Goal: Check status

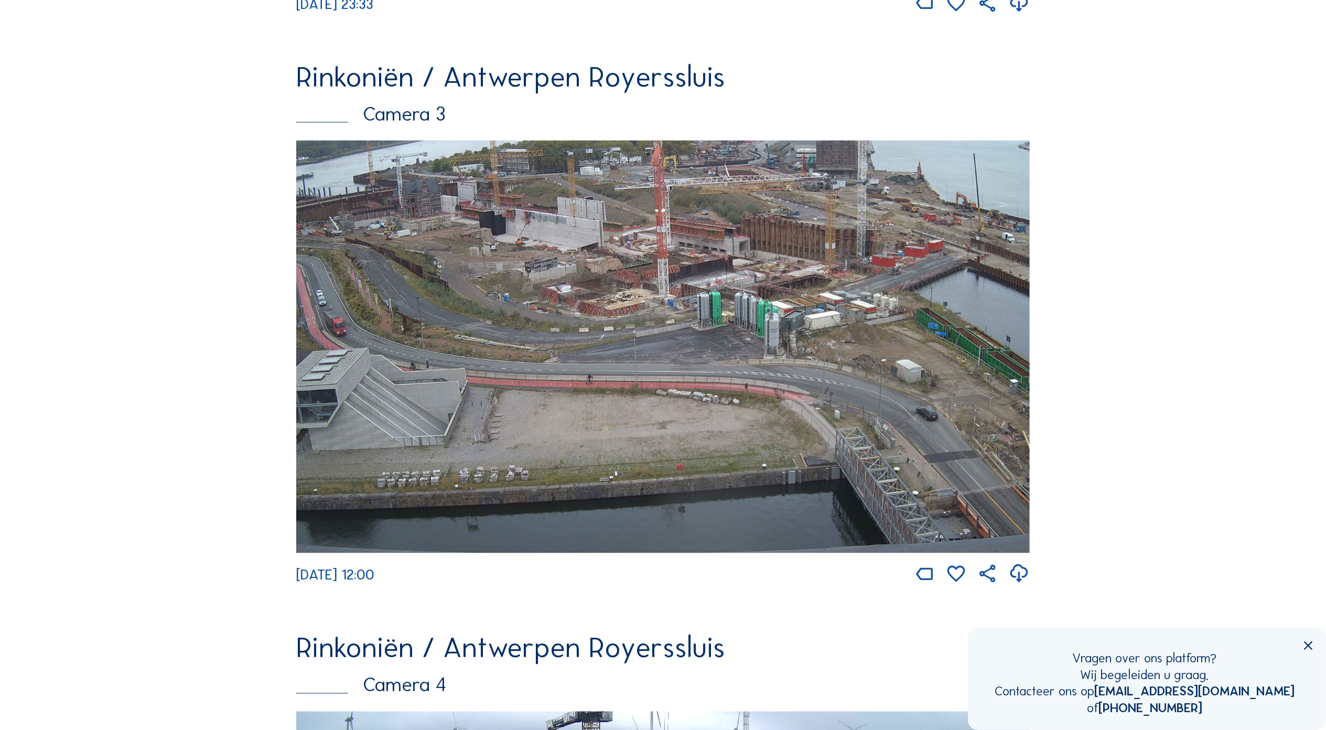
scroll to position [2186, 0]
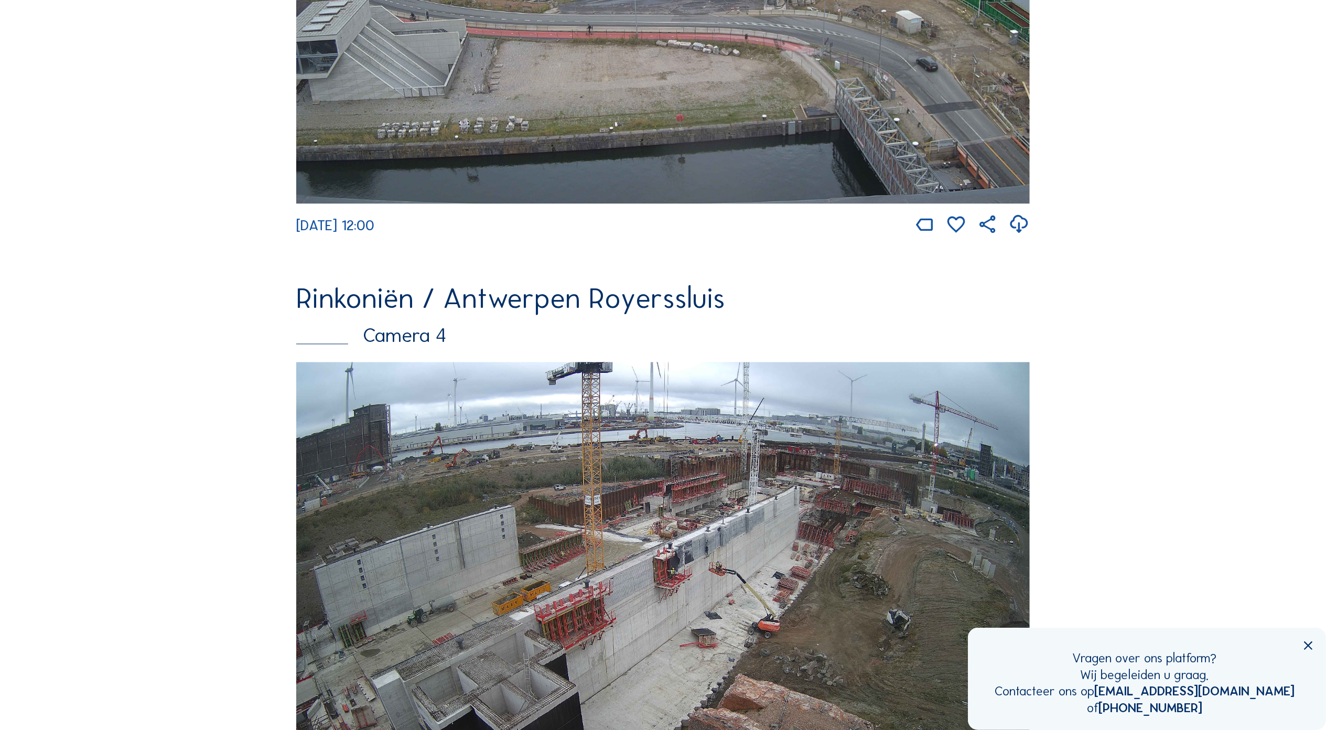
click at [904, 507] on img at bounding box center [663, 568] width 734 height 413
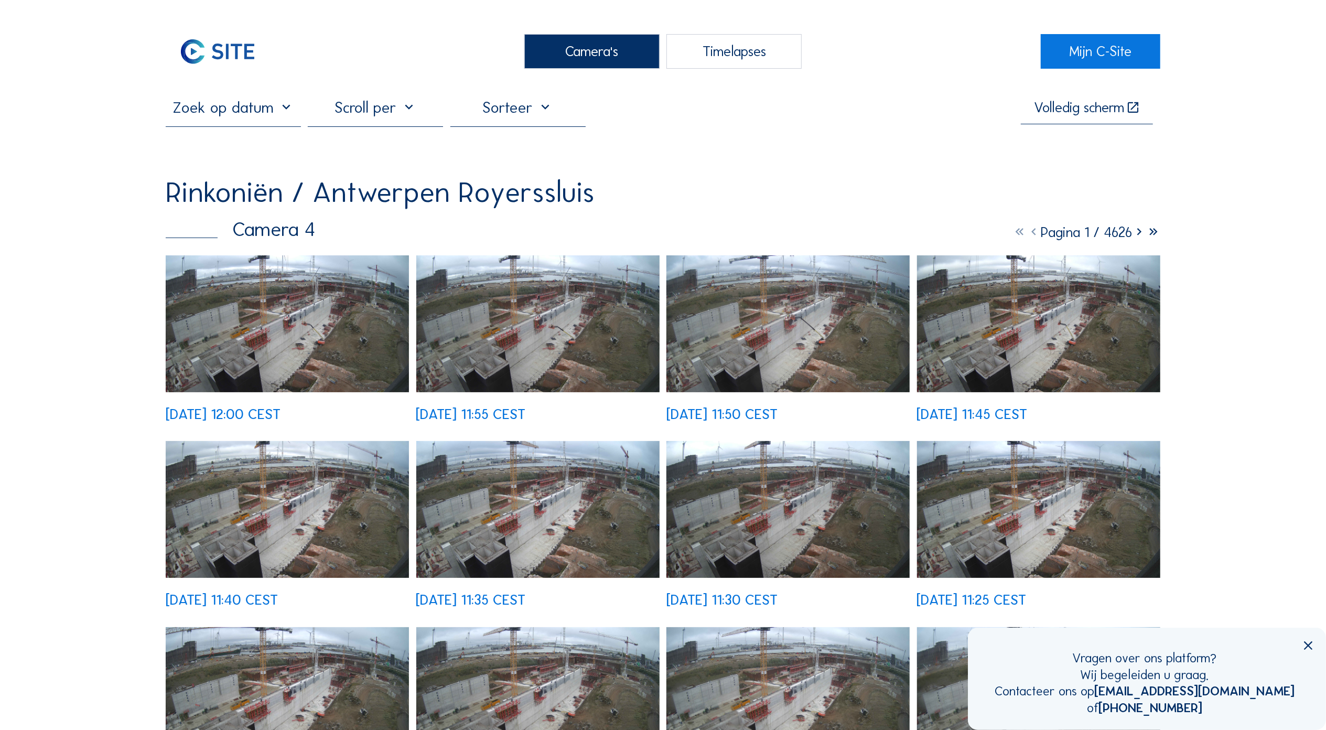
click at [308, 321] on img at bounding box center [287, 323] width 243 height 137
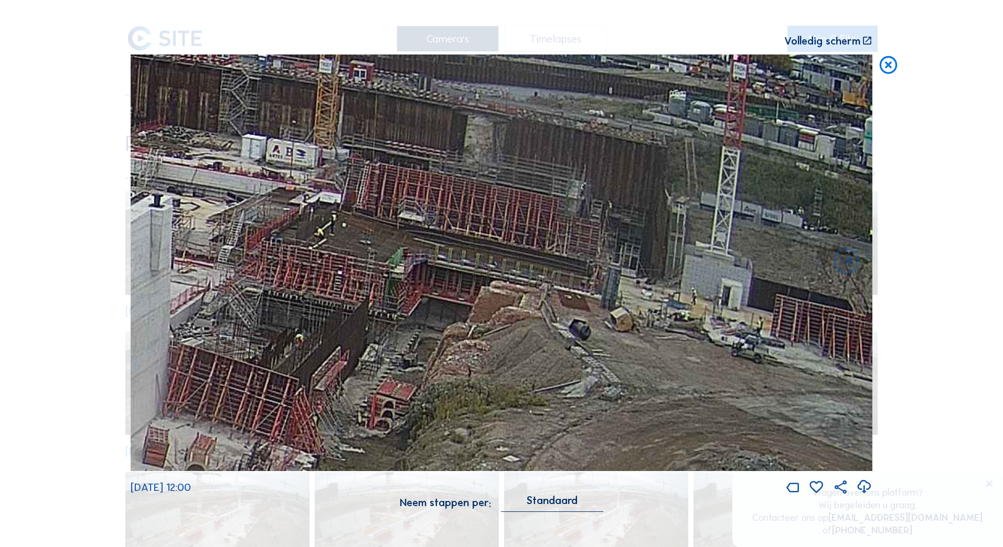
click at [189, 475] on div "[DATE] 12:00" at bounding box center [501, 276] width 741 height 442
click at [191, 487] on span "[DATE] 12:00" at bounding box center [161, 487] width 60 height 13
click at [887, 72] on icon at bounding box center [887, 66] width 21 height 22
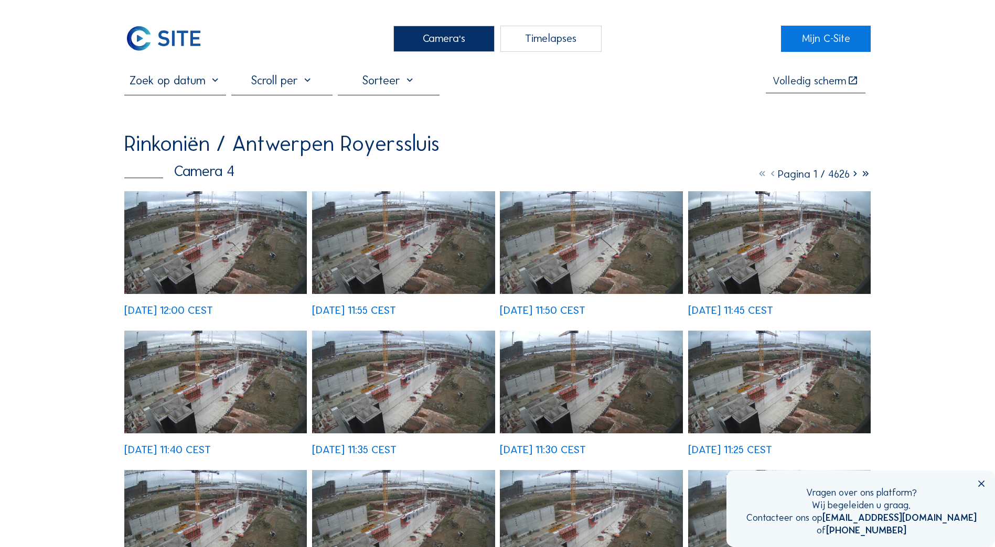
click at [182, 85] on input "text" at bounding box center [174, 80] width 101 height 14
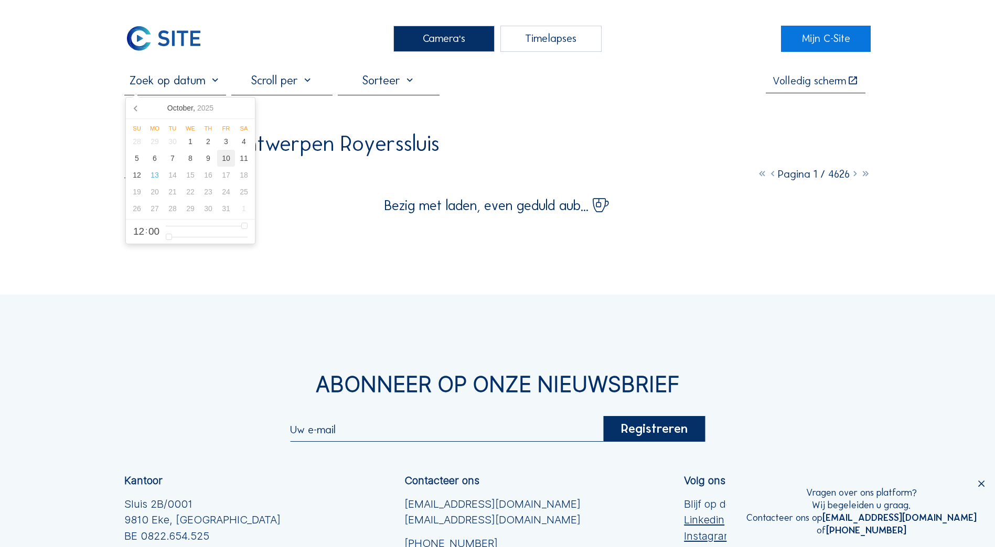
click at [227, 158] on div "10" at bounding box center [226, 158] width 18 height 17
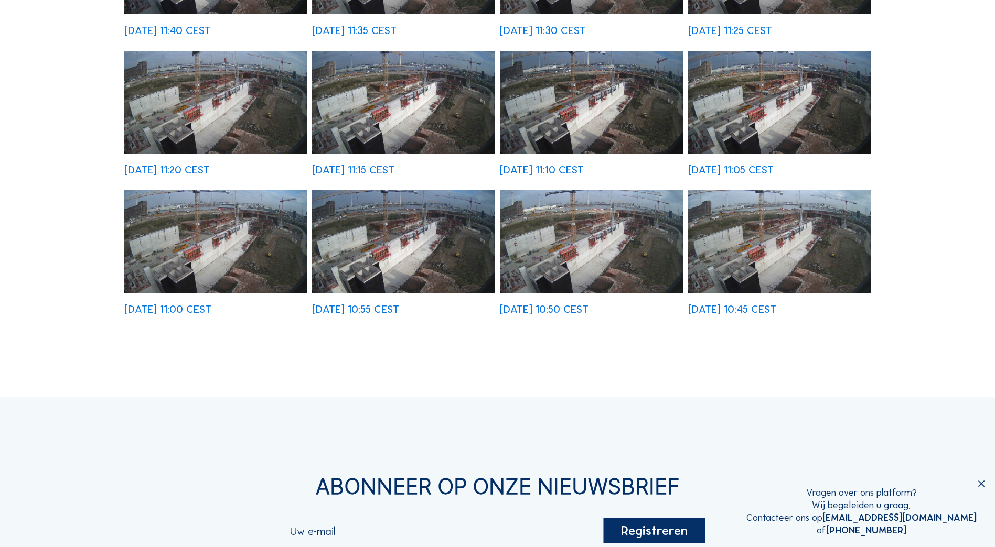
click at [717, 258] on img at bounding box center [779, 241] width 182 height 103
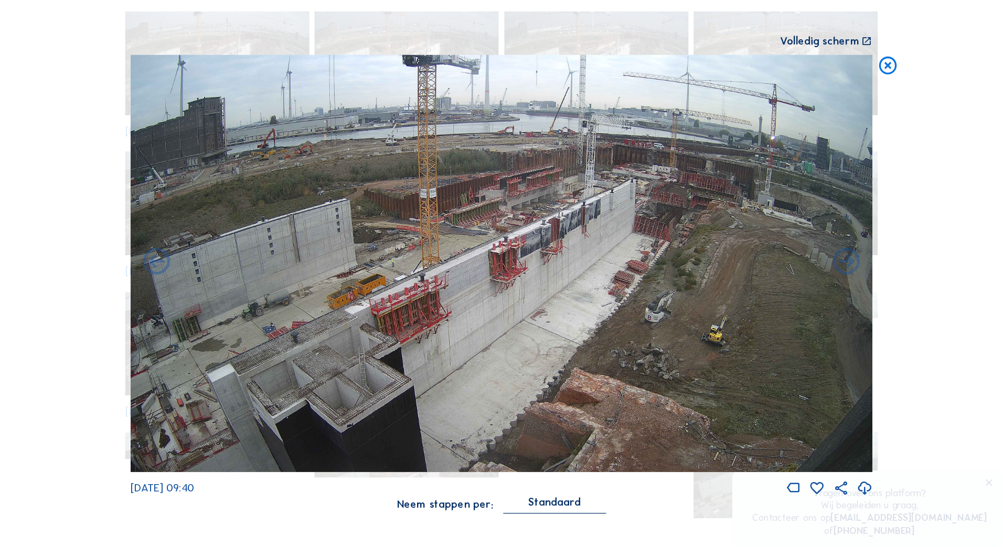
scroll to position [418, 0]
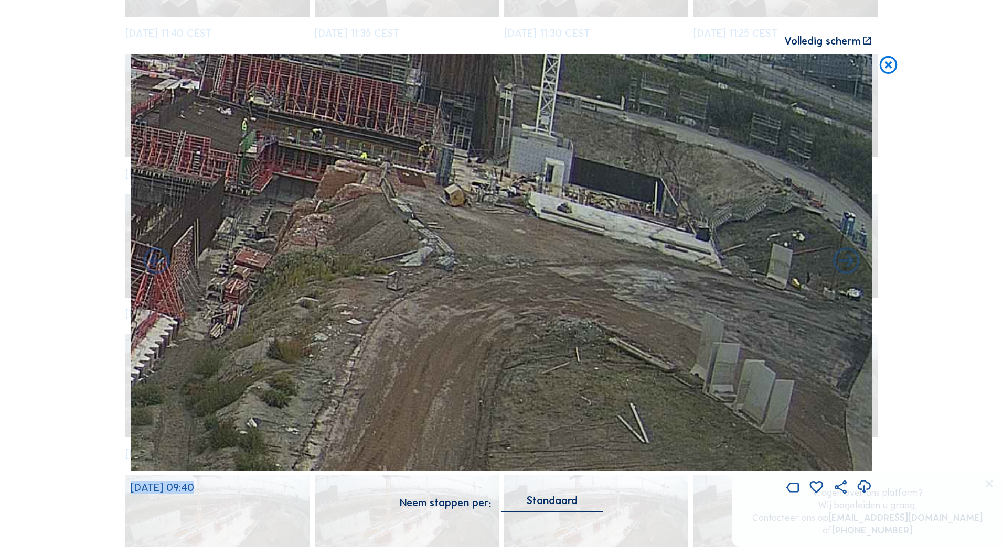
drag, startPoint x: 810, startPoint y: 246, endPoint x: 721, endPoint y: 241, distance: 88.2
click at [721, 241] on div "[DATE] 09:40" at bounding box center [501, 276] width 741 height 442
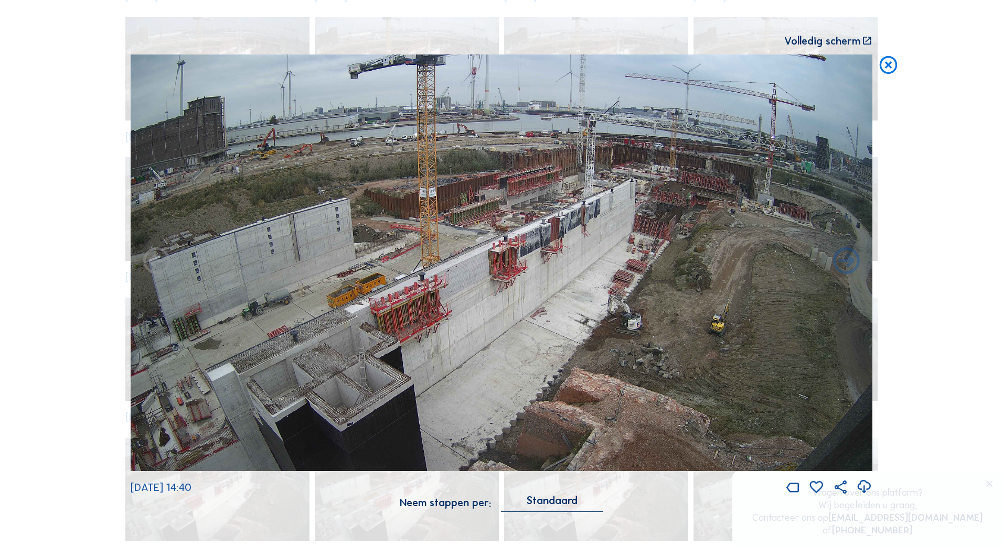
scroll to position [1541, 0]
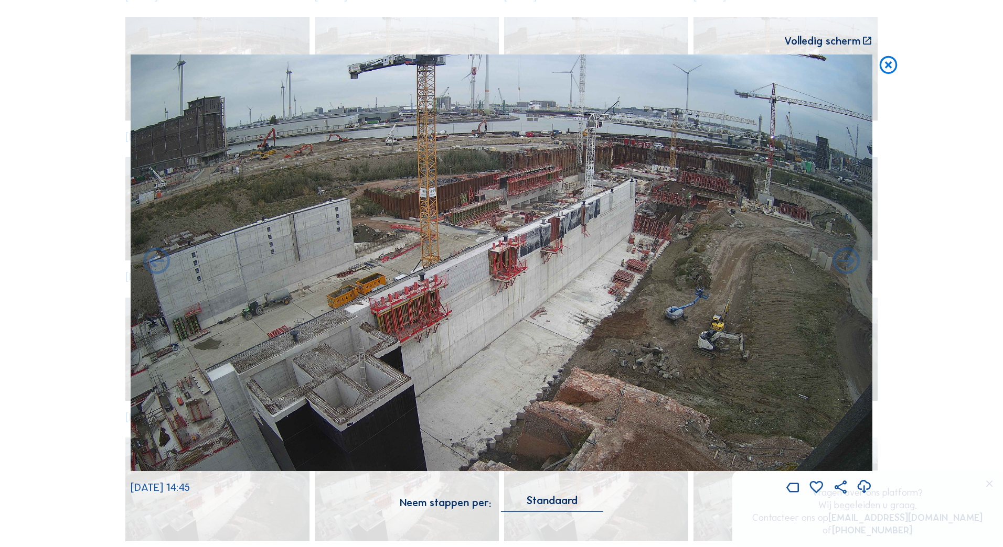
click at [883, 71] on icon at bounding box center [887, 66] width 21 height 22
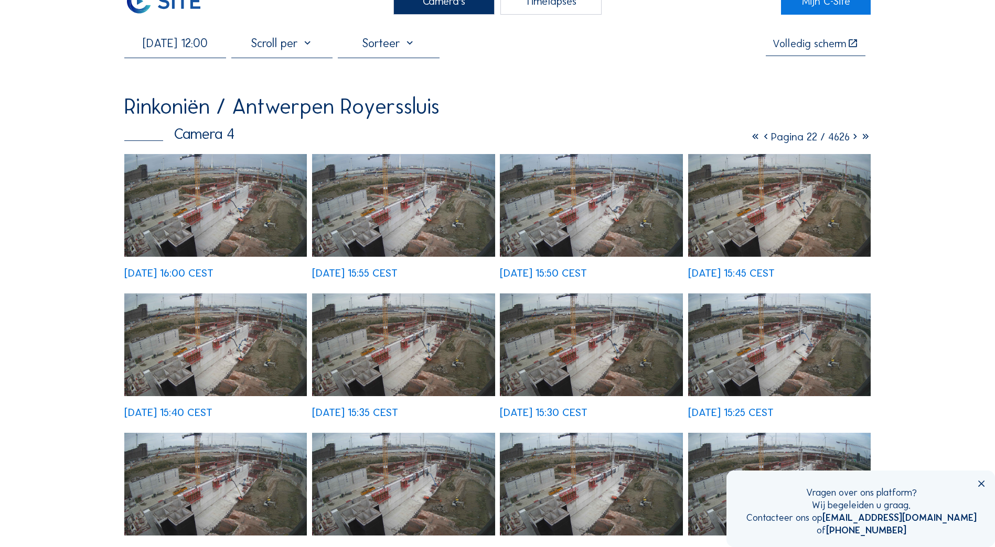
scroll to position [0, 0]
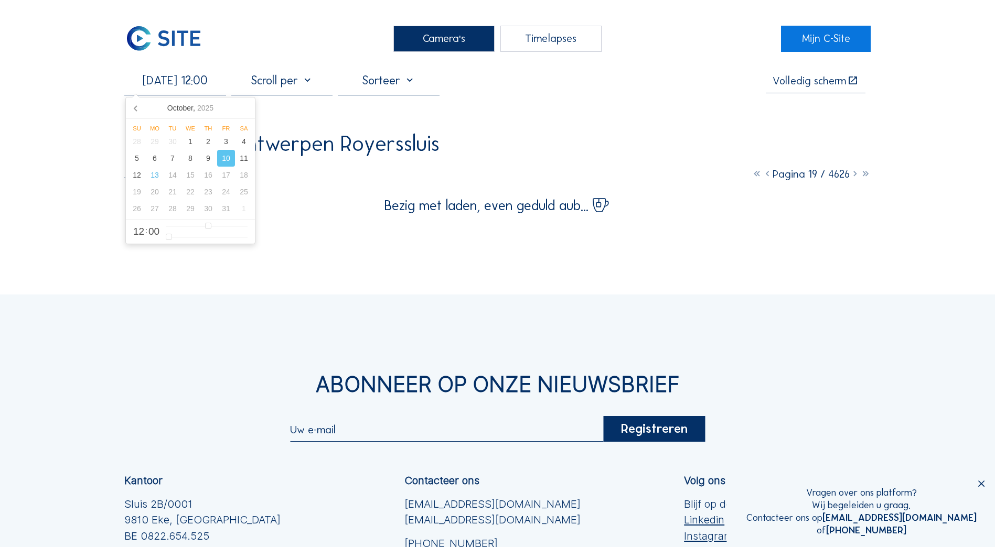
click at [196, 75] on input "[DATE] 12:00" at bounding box center [174, 80] width 101 height 14
click at [247, 159] on div "11" at bounding box center [244, 158] width 18 height 17
type input "[DATE] 12:00"
click at [592, 234] on div "Camera's Timelapses Mijn C-Site [DATE] 12:00 Volledig scherm Rinkoniën / Antwer…" at bounding box center [497, 364] width 995 height 728
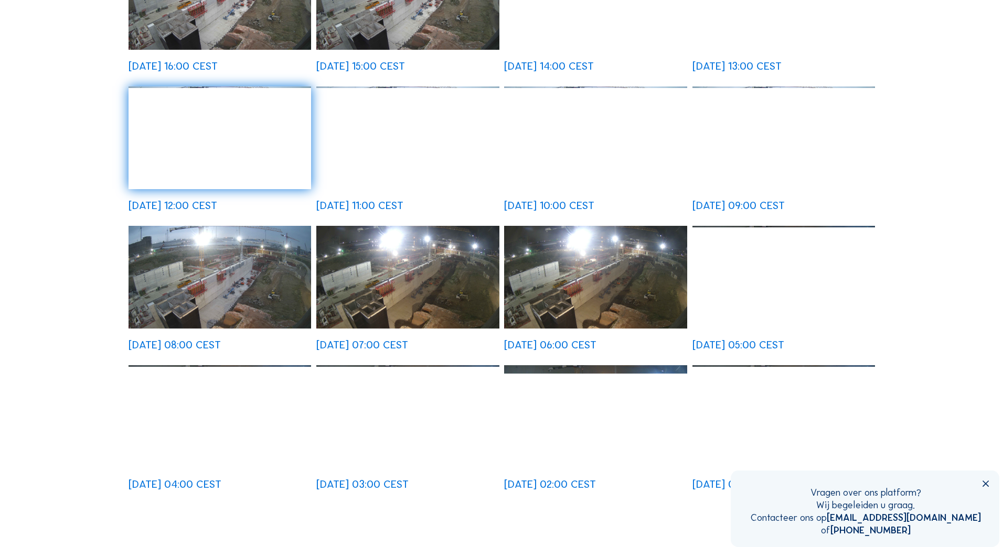
scroll to position [262, 0]
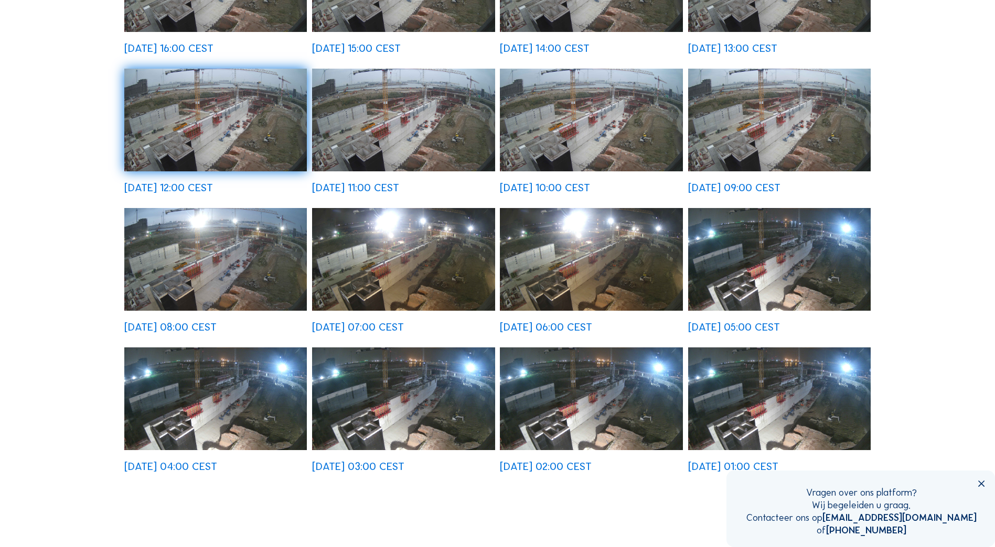
click at [386, 259] on img at bounding box center [403, 259] width 182 height 103
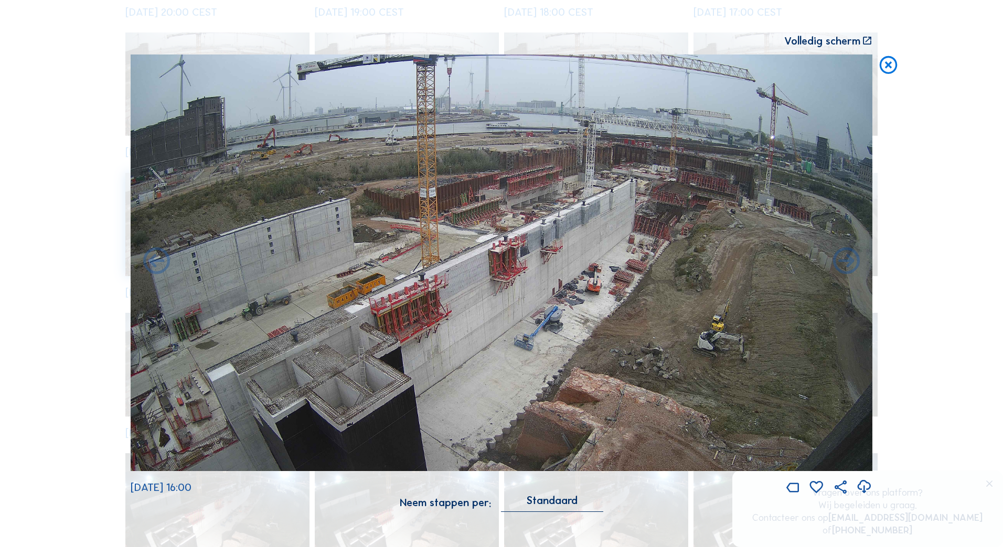
scroll to position [824, 0]
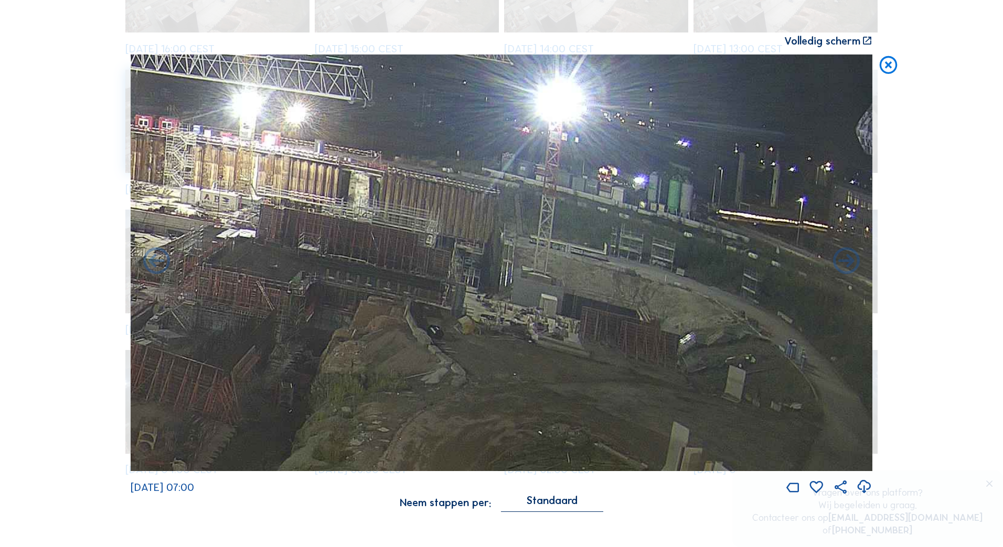
drag, startPoint x: 721, startPoint y: 193, endPoint x: 380, endPoint y: 246, distance: 345.3
click at [380, 246] on img at bounding box center [501, 263] width 741 height 417
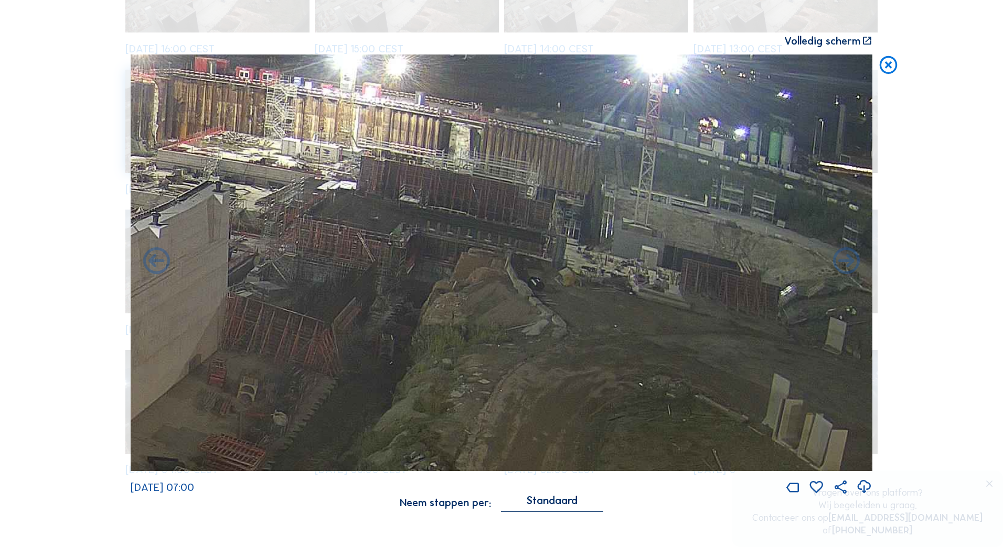
drag, startPoint x: 370, startPoint y: 277, endPoint x: 470, endPoint y: 229, distance: 110.7
click at [470, 229] on img at bounding box center [501, 263] width 741 height 417
